Goal: Task Accomplishment & Management: Use online tool/utility

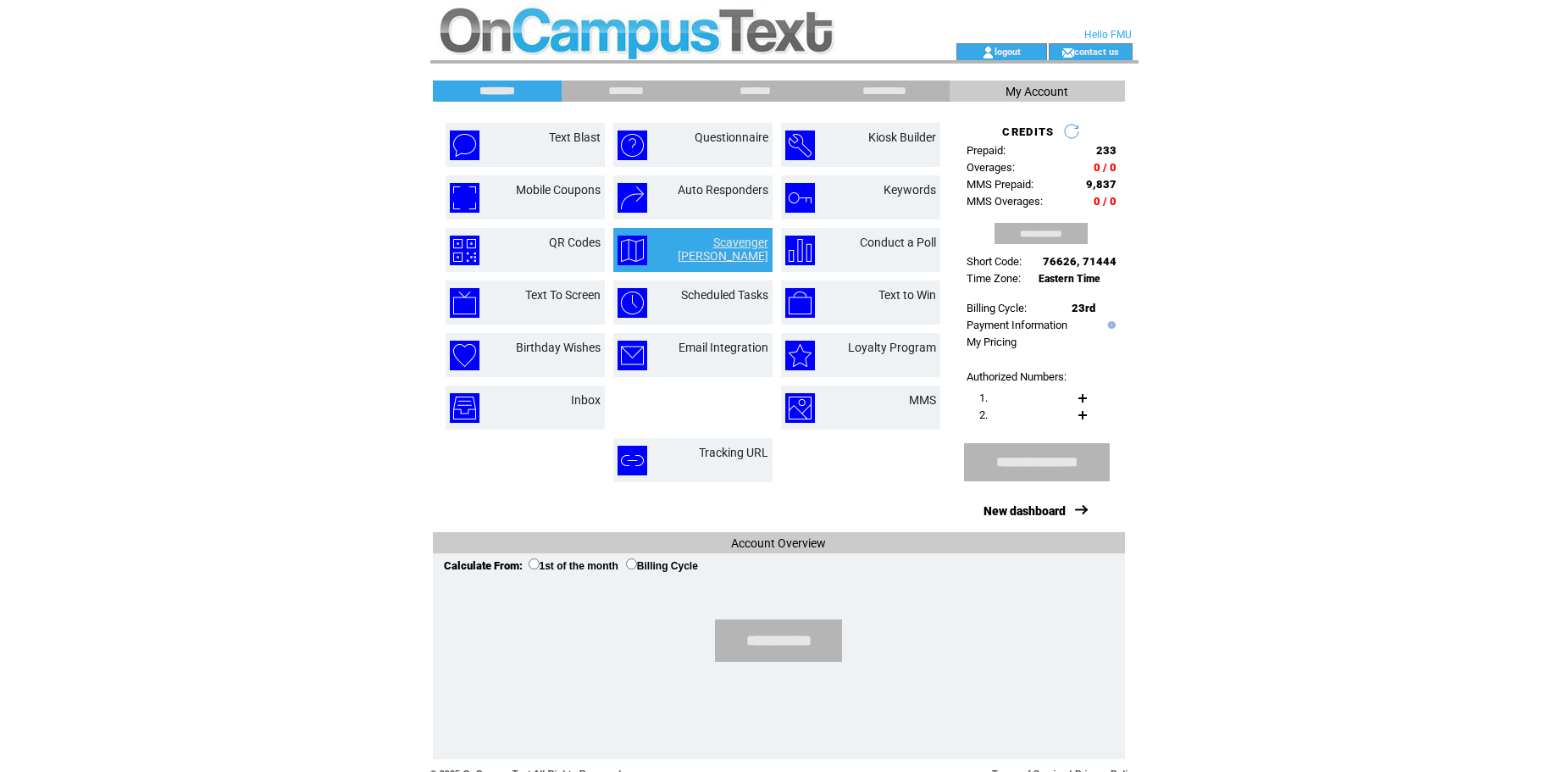
click at [699, 241] on link "Scavenger [PERSON_NAME]" at bounding box center [723, 249] width 91 height 27
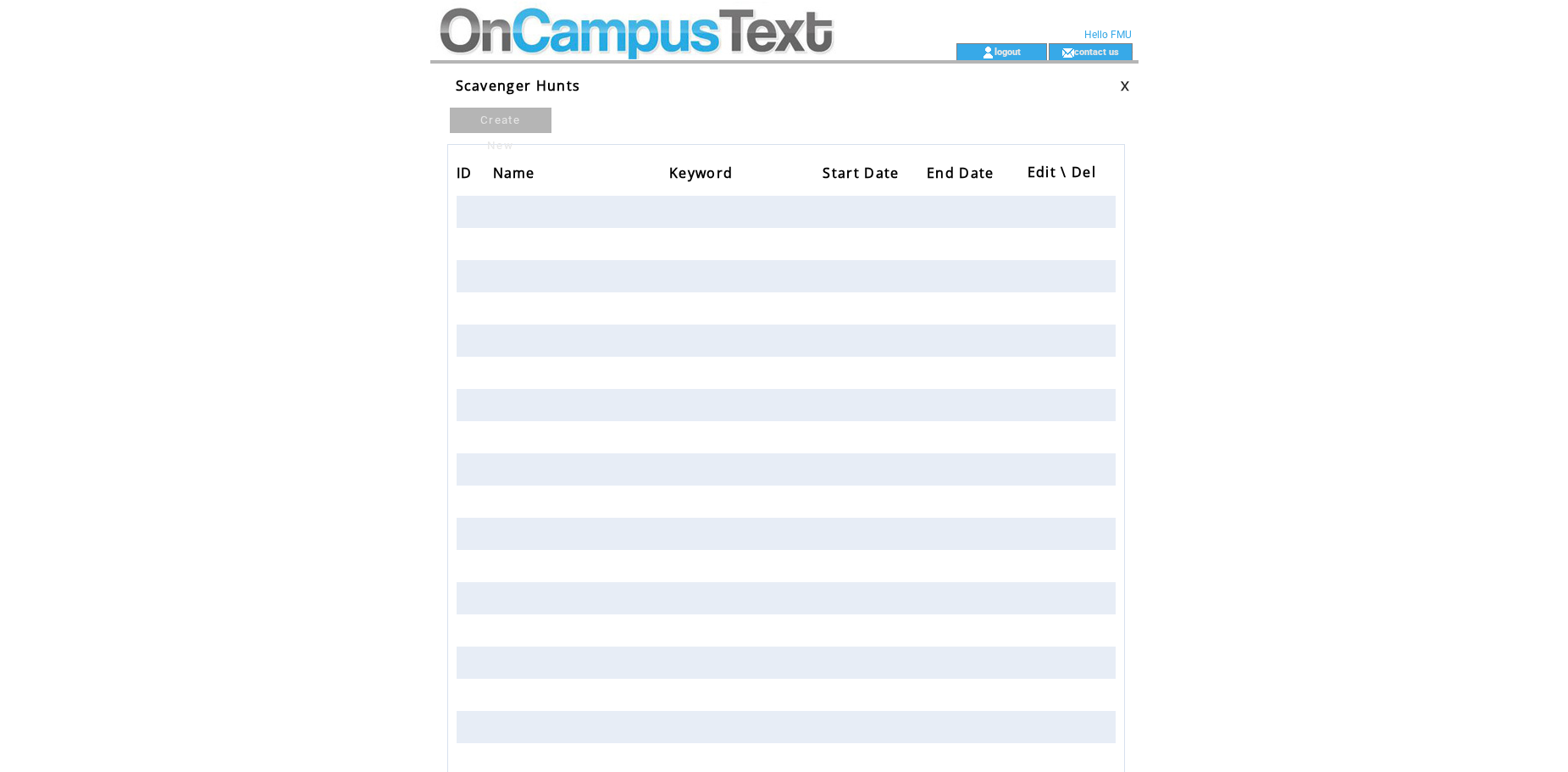
click at [541, 87] on span "Scavenger Hunts" at bounding box center [519, 85] width 125 height 19
click at [539, 30] on td at bounding box center [662, 21] width 465 height 43
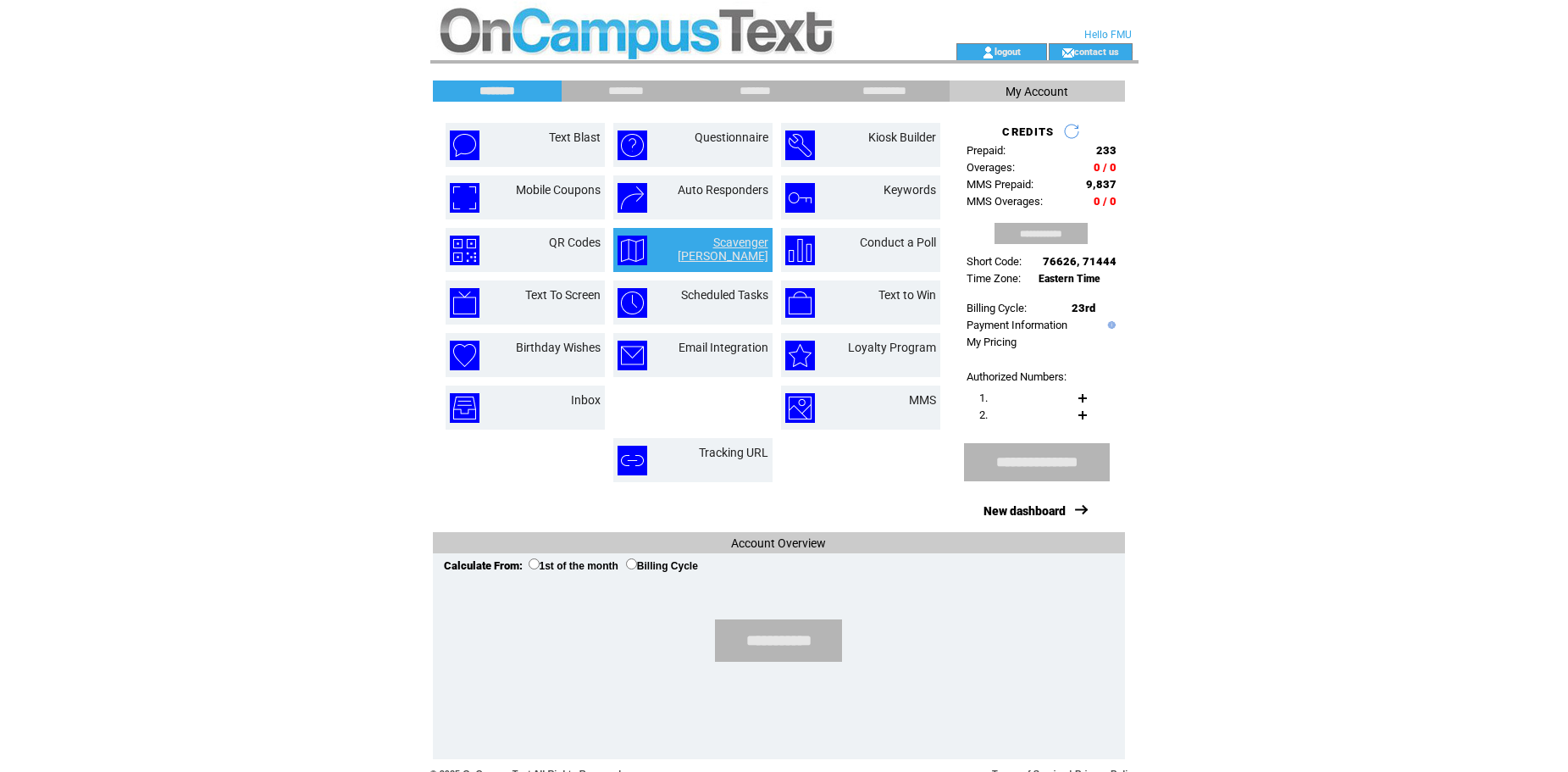
click at [705, 239] on link "Scavenger Hunt" at bounding box center [723, 249] width 91 height 27
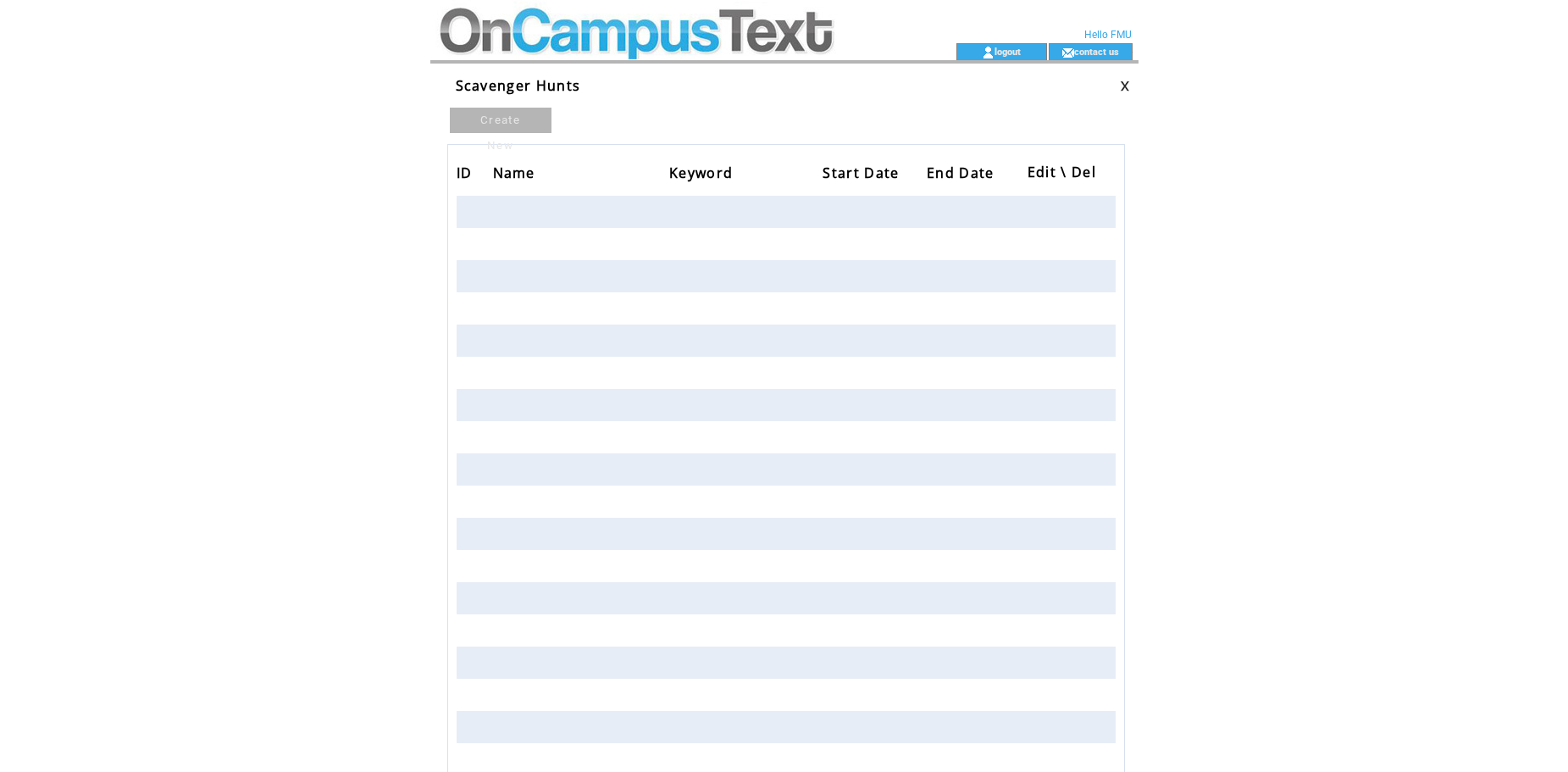
click at [484, 26] on td at bounding box center [662, 21] width 465 height 43
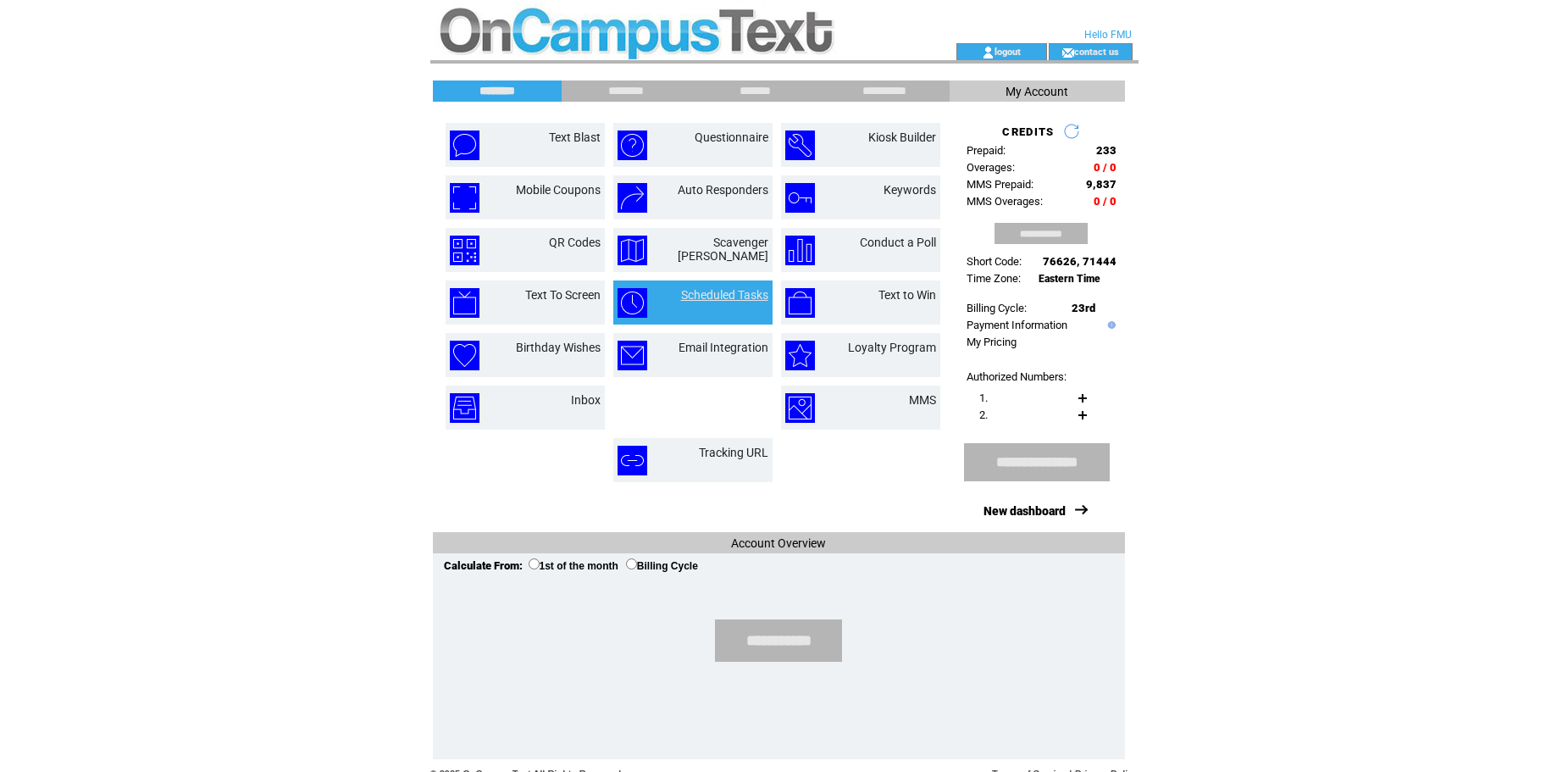
click at [704, 298] on link "Scheduled Tasks" at bounding box center [725, 295] width 87 height 13
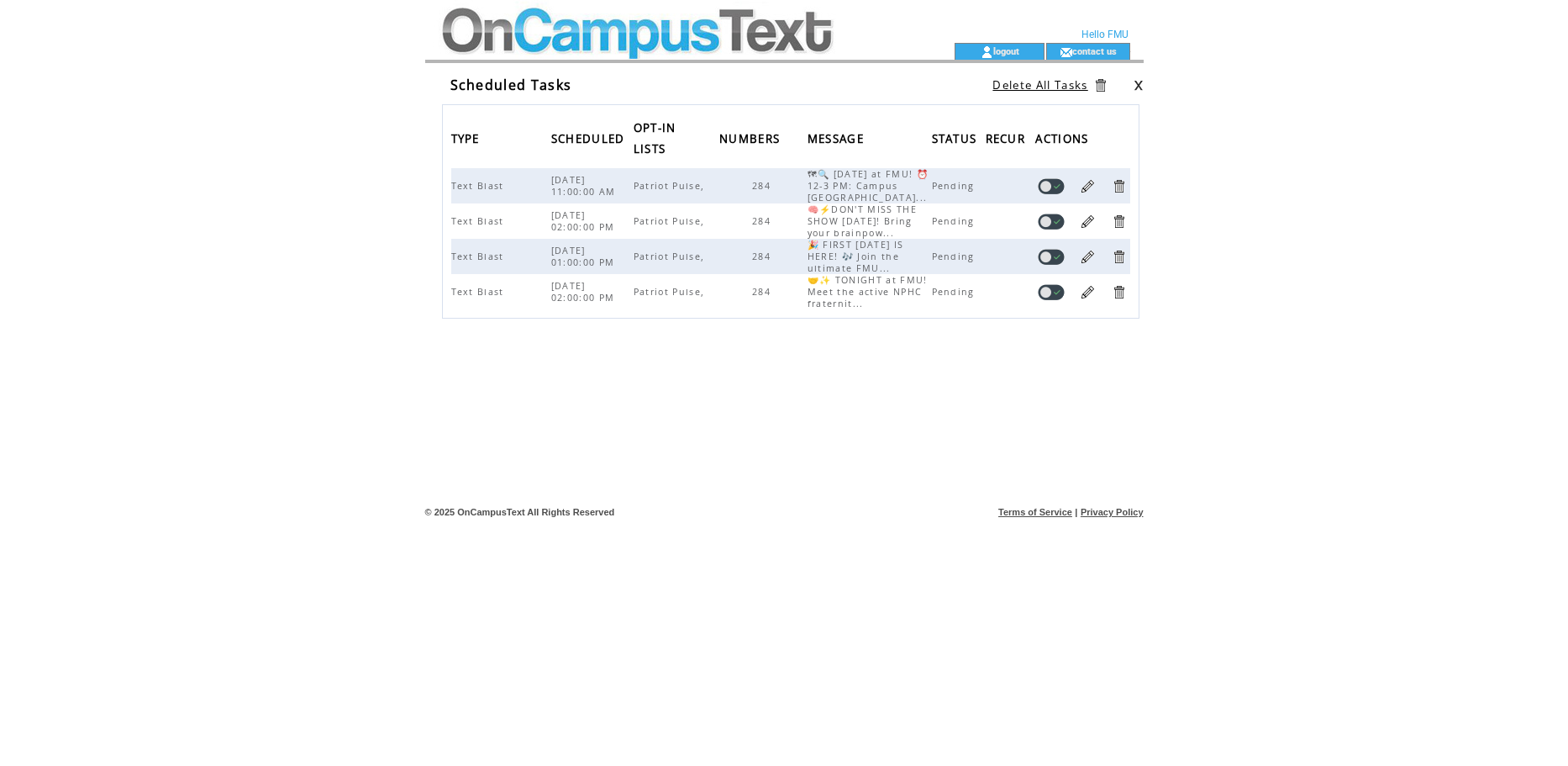
click at [1092, 190] on link at bounding box center [1087, 186] width 16 height 16
